Goal: Complete application form

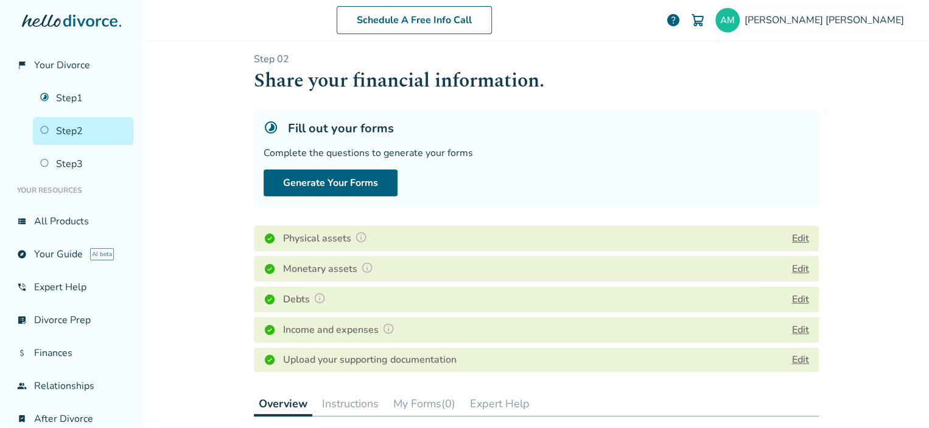
scroll to position [7, 0]
click at [800, 328] on button "Edit" at bounding box center [800, 329] width 17 height 15
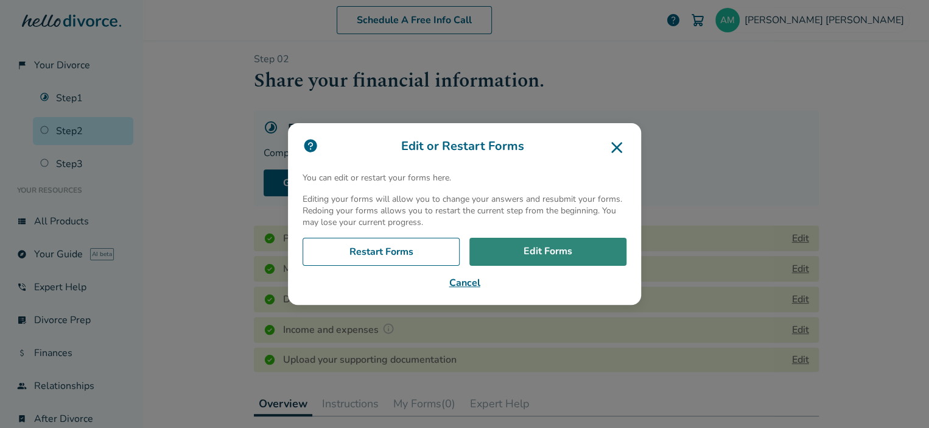
click at [521, 245] on link "Edit Forms" at bounding box center [548, 252] width 157 height 28
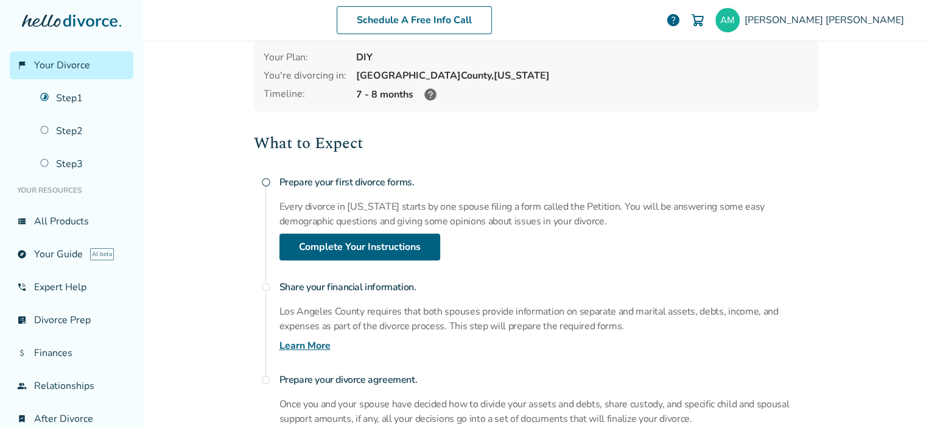
scroll to position [179, 0]
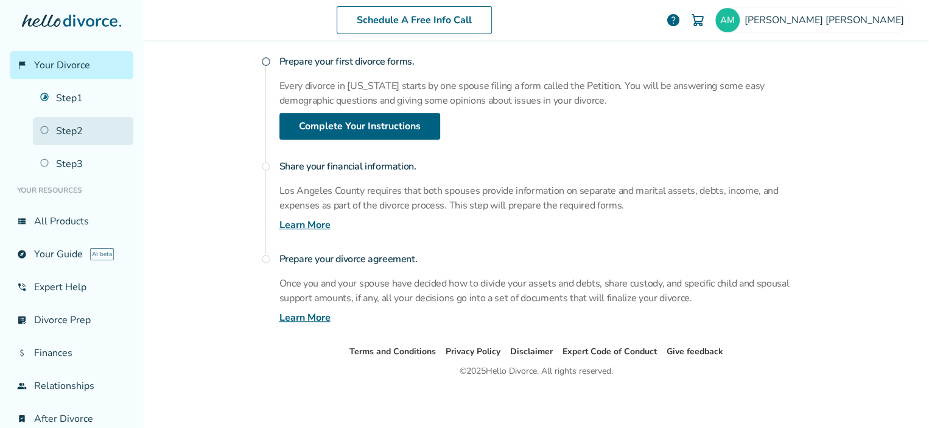
click at [69, 130] on link "Step 2" at bounding box center [83, 131] width 100 height 28
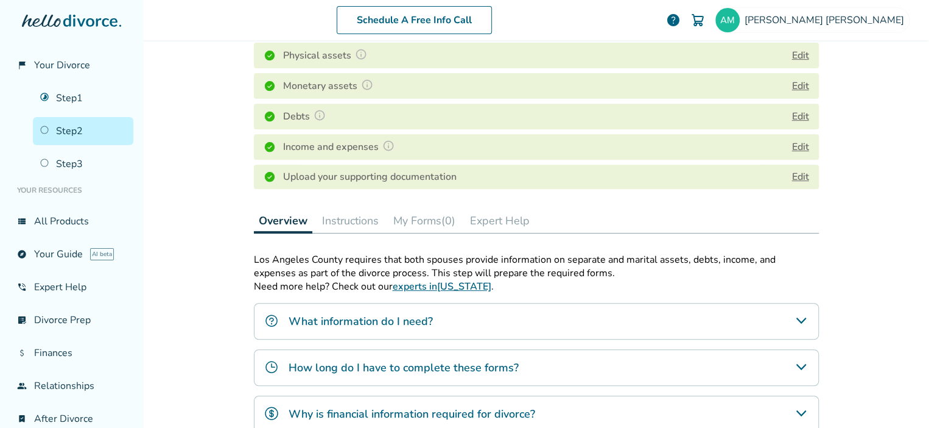
scroll to position [192, 0]
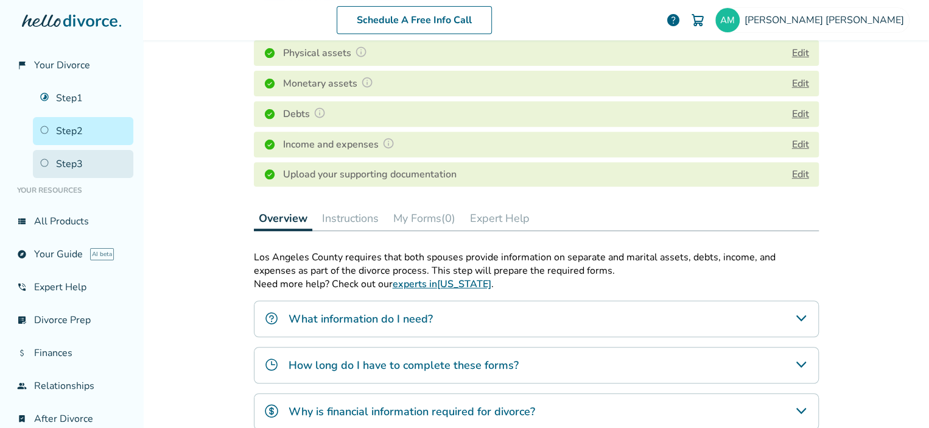
click at [88, 150] on link "Step 3" at bounding box center [83, 164] width 100 height 28
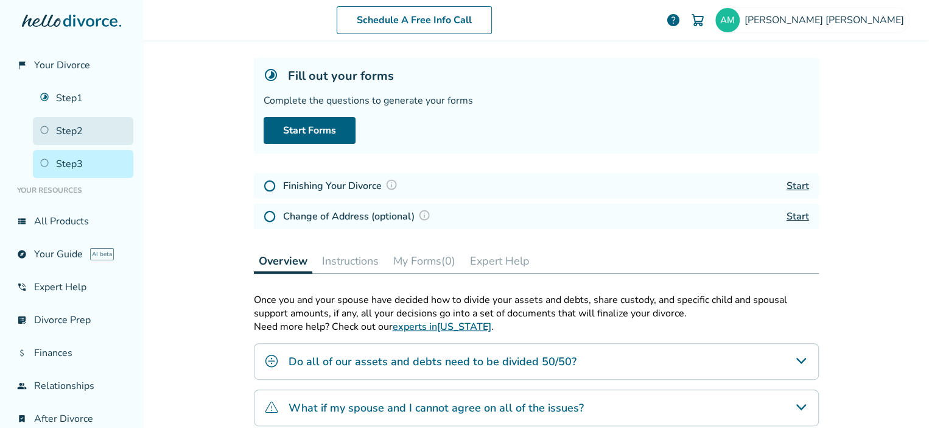
click at [68, 127] on link "Step 2" at bounding box center [83, 131] width 100 height 28
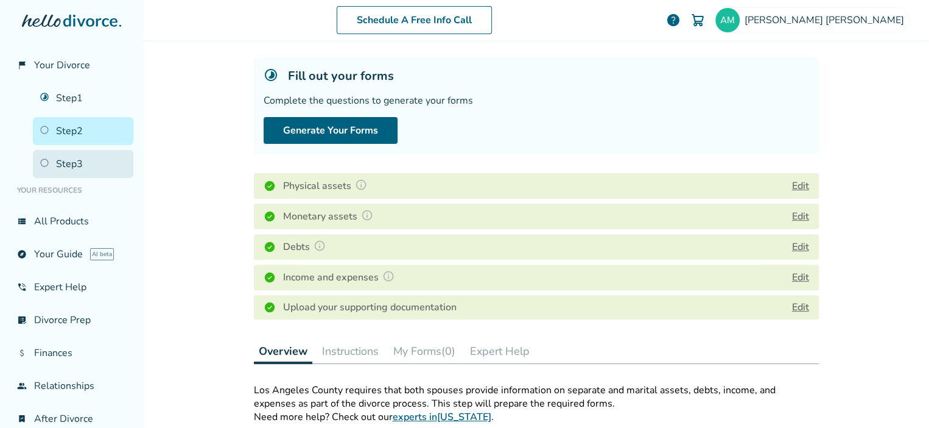
click at [69, 150] on link "Step 3" at bounding box center [83, 164] width 100 height 28
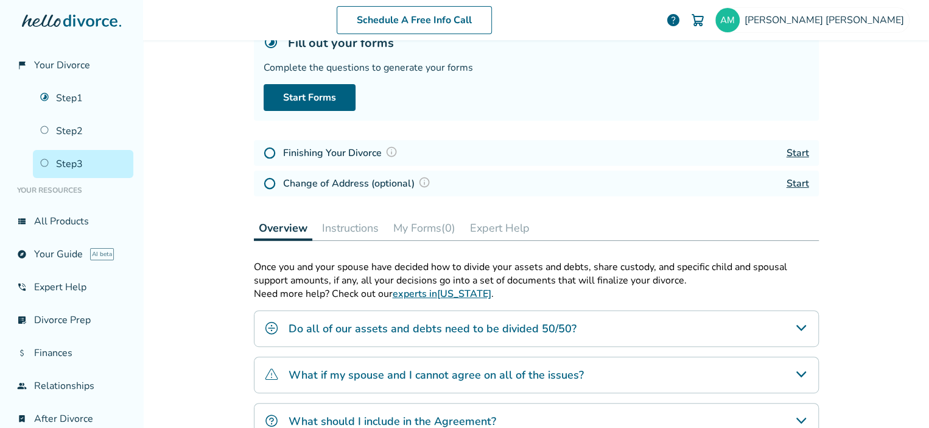
scroll to position [123, 0]
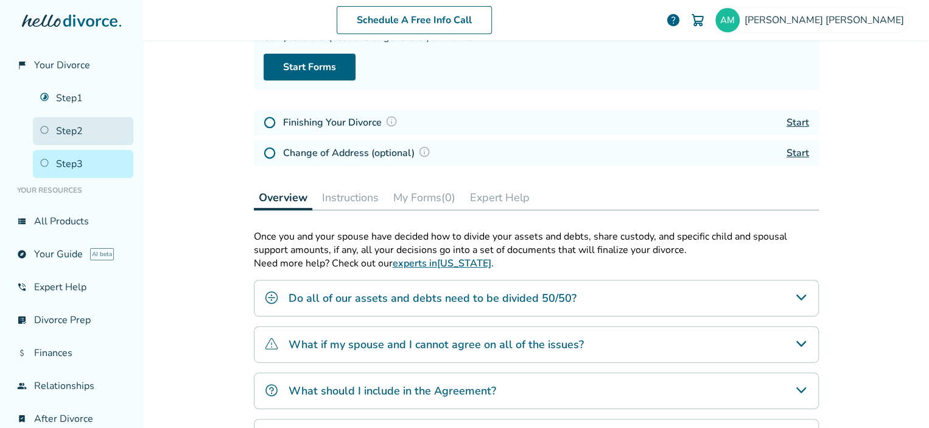
click at [46, 130] on link "Step 2" at bounding box center [83, 131] width 100 height 28
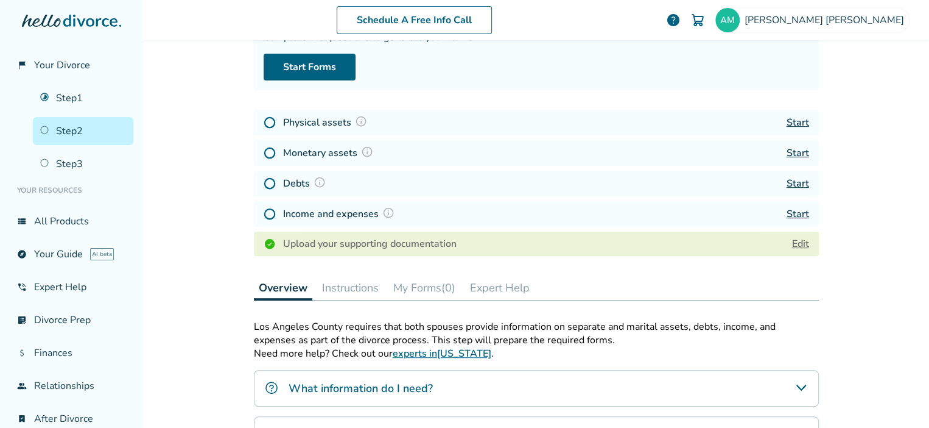
scroll to position [60, 0]
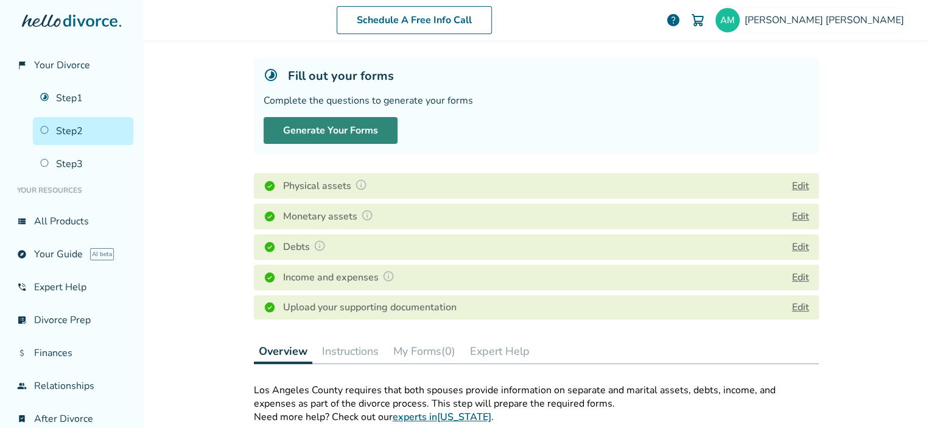
click at [340, 123] on button "Generate Your Forms" at bounding box center [331, 130] width 134 height 27
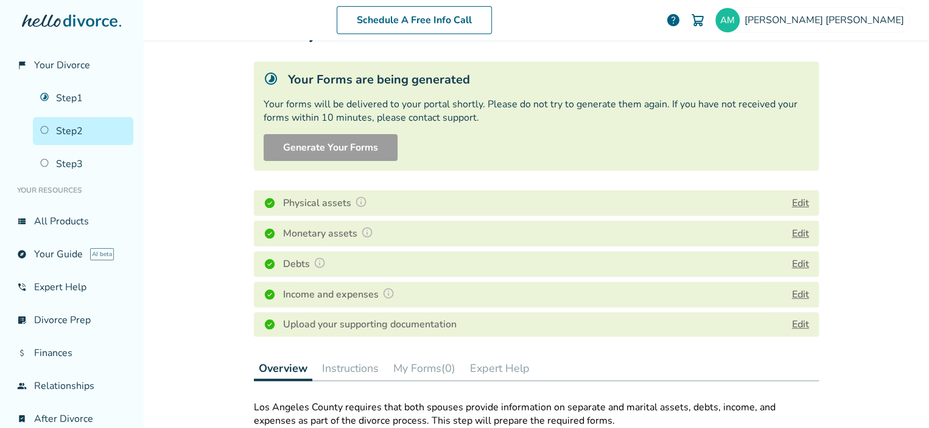
scroll to position [54, 0]
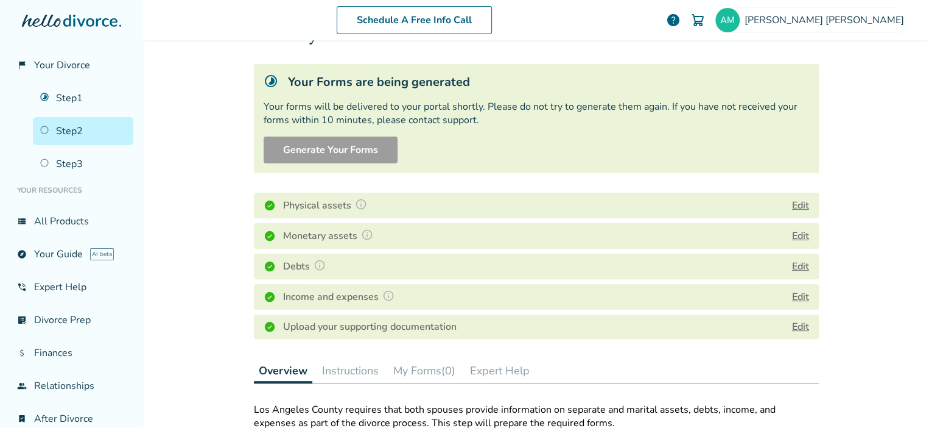
click at [570, 242] on div "Monetary assets Edit" at bounding box center [536, 236] width 565 height 26
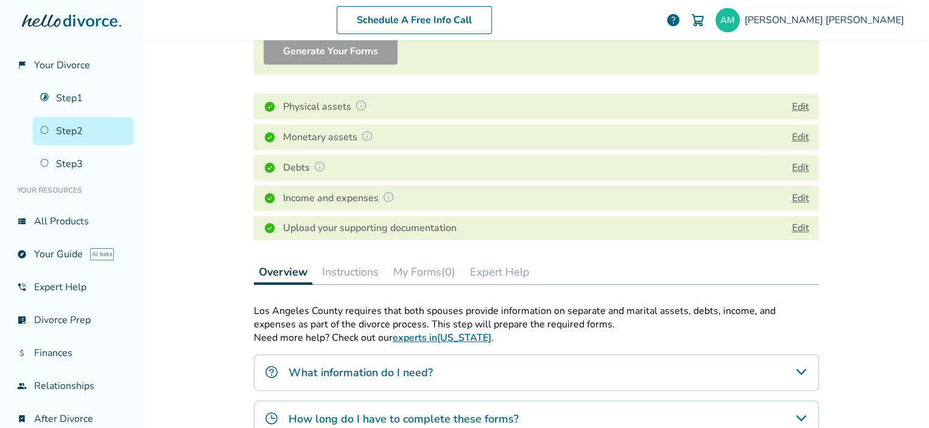
scroll to position [161, 0]
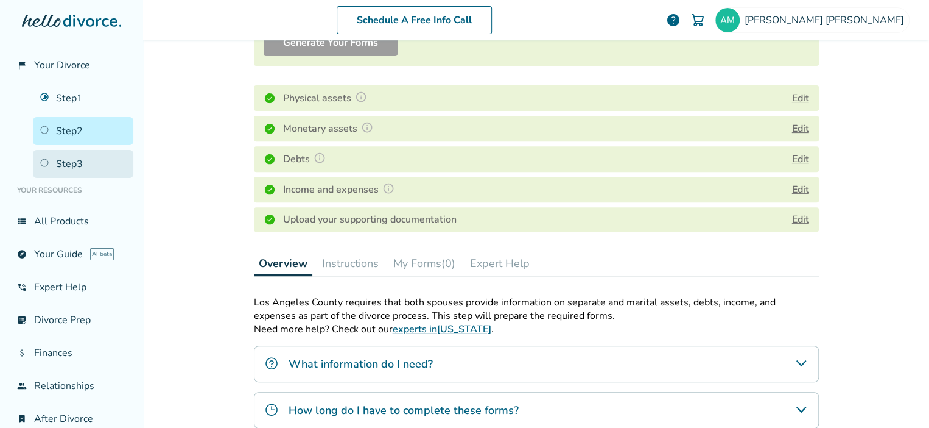
click at [101, 161] on link "Step 3" at bounding box center [83, 164] width 100 height 28
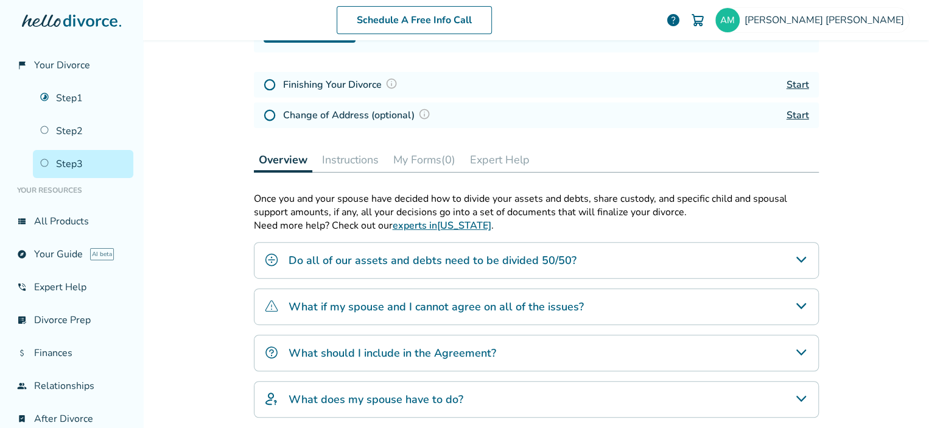
scroll to position [60, 0]
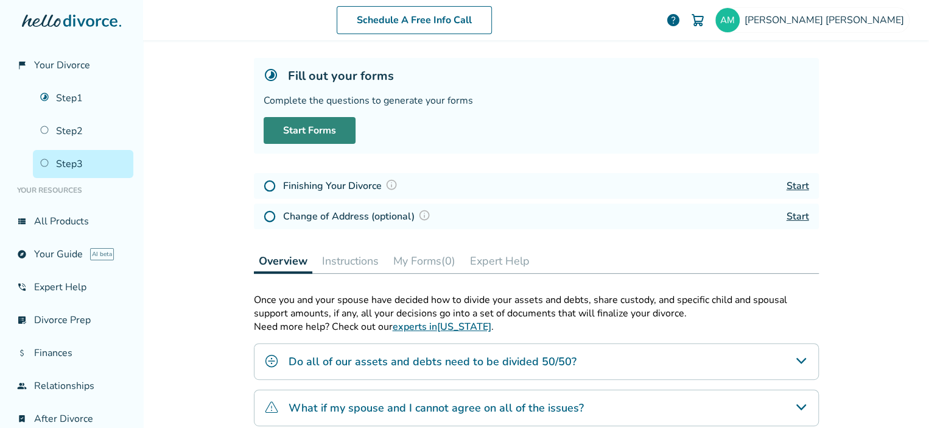
click at [312, 128] on link "Start Forms" at bounding box center [310, 130] width 92 height 27
